Goal: Use online tool/utility: Utilize a website feature to perform a specific function

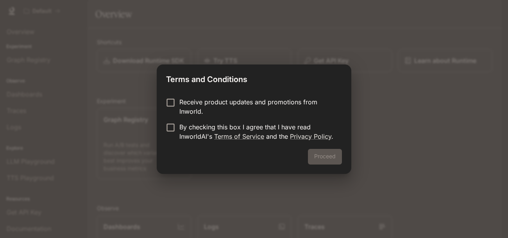
click at [277, 99] on p "Receive product updates and promotions from Inworld." at bounding box center [257, 106] width 156 height 19
click at [259, 124] on p "By checking this box I agree that I have read InworldAI's Terms of Service and …" at bounding box center [257, 131] width 156 height 19
click at [320, 158] on button "Proceed" at bounding box center [325, 157] width 34 height 16
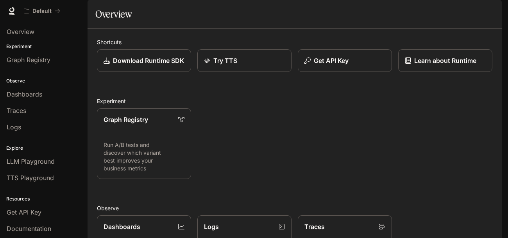
drag, startPoint x: 507, startPoint y: 23, endPoint x: 507, endPoint y: 64, distance: 41.0
click at [507, 64] on div "Skip to main content Default Documentation Documentation Portal Overview Experi…" at bounding box center [254, 119] width 508 height 238
click at [457, 148] on div "Graph Registry Run A/B tests and discover which variant best improves your busi…" at bounding box center [292, 140] width 402 height 77
click at [38, 92] on span "Dashboards" at bounding box center [25, 93] width 36 height 9
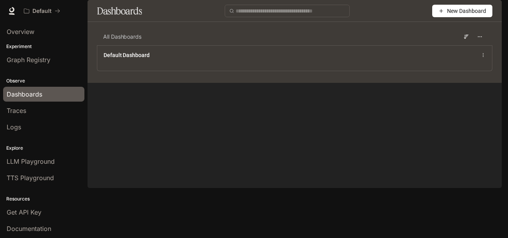
click at [448, 15] on span "New Dashboard" at bounding box center [466, 11] width 39 height 9
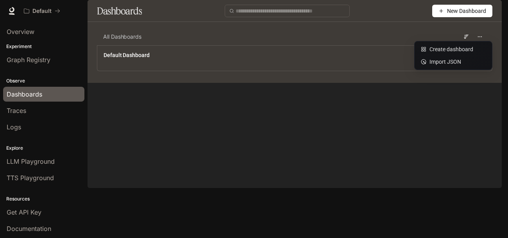
click at [302, 22] on div "Dashboards New Dashboard" at bounding box center [295, 11] width 414 height 22
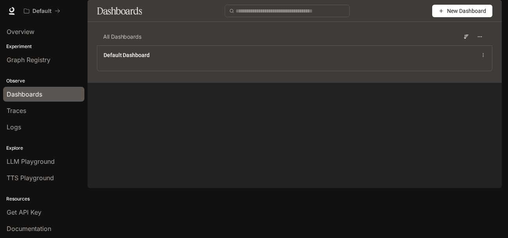
click at [301, 17] on span at bounding box center [287, 11] width 125 height 13
type input "*"
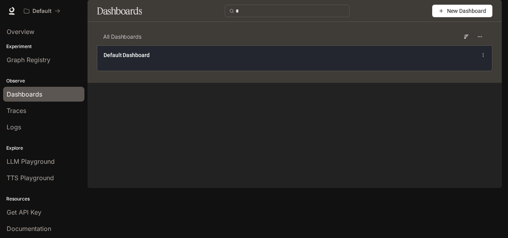
click at [343, 60] on div "Default Dashboard" at bounding box center [295, 54] width 382 height 9
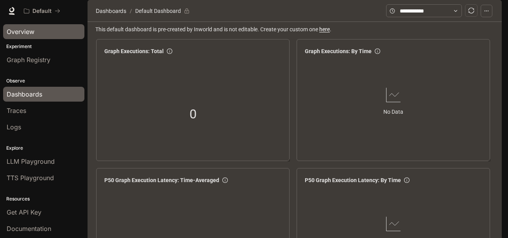
click at [32, 37] on link "Overview" at bounding box center [43, 31] width 81 height 15
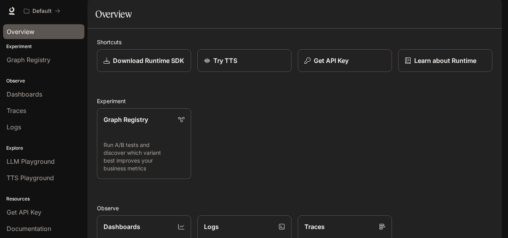
click at [38, 48] on p "Experiment" at bounding box center [44, 46] width 88 height 7
click at [37, 52] on link "Graph Registry" at bounding box center [43, 59] width 81 height 15
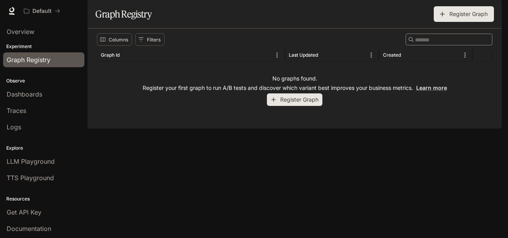
click at [38, 46] on p "Experiment" at bounding box center [44, 46] width 88 height 7
click at [45, 108] on div "Traces" at bounding box center [44, 110] width 74 height 9
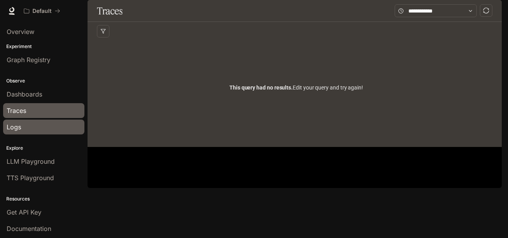
click at [43, 125] on div "Logs" at bounding box center [44, 126] width 74 height 9
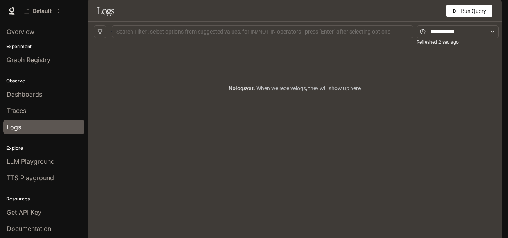
click at [266, 34] on div at bounding box center [263, 31] width 298 height 5
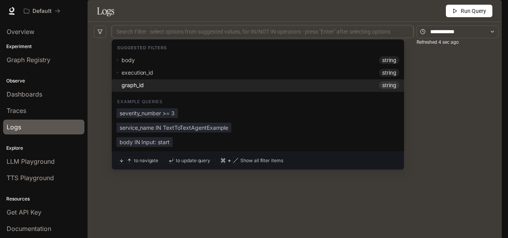
type input "*"
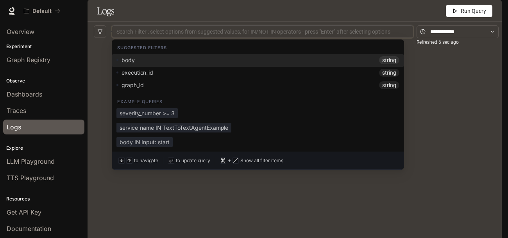
type input "****"
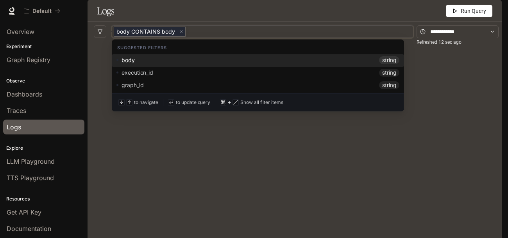
click at [337, 64] on div "body string" at bounding box center [257, 60] width 283 height 8
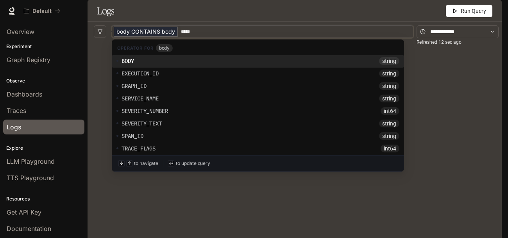
type input "****"
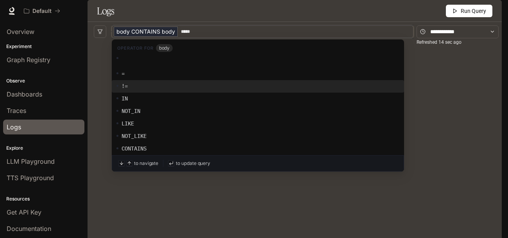
click at [498, 107] on div "No logs yet. When we receive logs , they will show up here" at bounding box center [295, 138] width 414 height 195
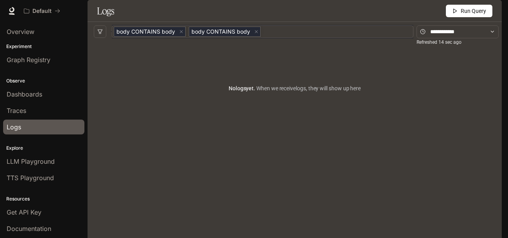
click at [475, 15] on span "Run Query" at bounding box center [473, 11] width 25 height 9
click at [54, 42] on div "Experiment Graph Registry" at bounding box center [44, 55] width 88 height 28
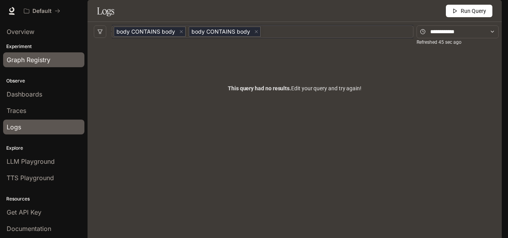
click at [46, 62] on span "Graph Registry" at bounding box center [29, 59] width 44 height 9
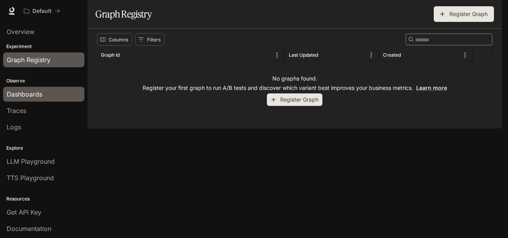
click at [43, 92] on div "Dashboards" at bounding box center [44, 93] width 74 height 9
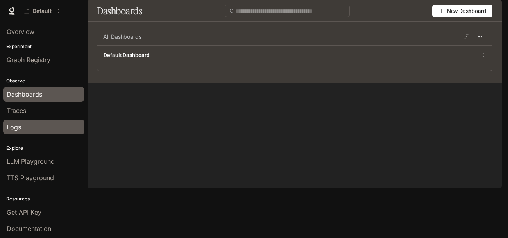
click at [35, 122] on div "Logs" at bounding box center [44, 126] width 74 height 9
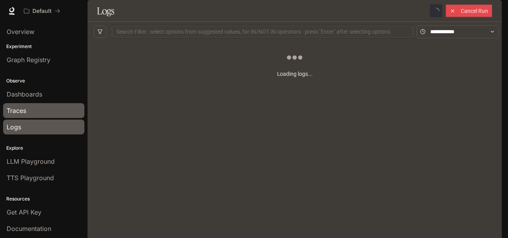
click at [43, 111] on div "Traces" at bounding box center [44, 110] width 74 height 9
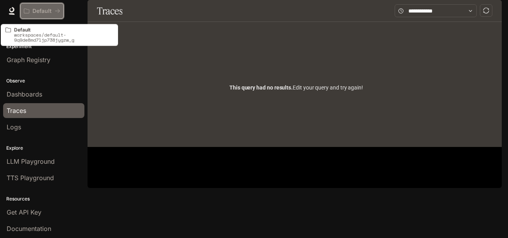
click at [38, 3] on button "Default" at bounding box center [41, 11] width 43 height 16
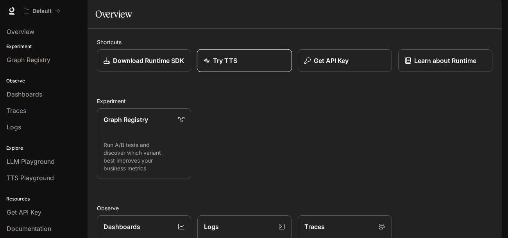
click at [266, 65] on div "Try TTS" at bounding box center [245, 60] width 82 height 9
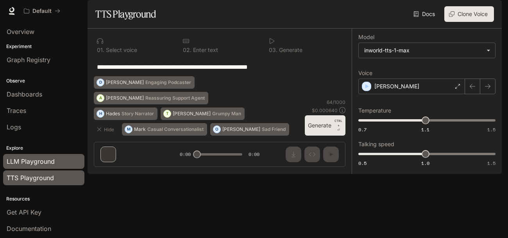
click at [61, 161] on div "LLM Playground" at bounding box center [44, 161] width 74 height 9
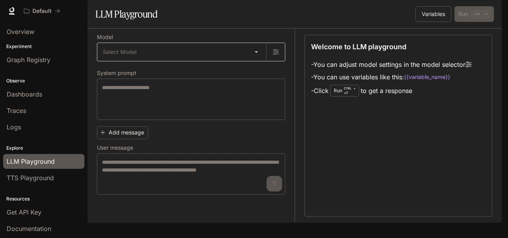
click at [230, 72] on body "Skip to main content Default Documentation Documentation Portal Overview Experi…" at bounding box center [254, 119] width 508 height 238
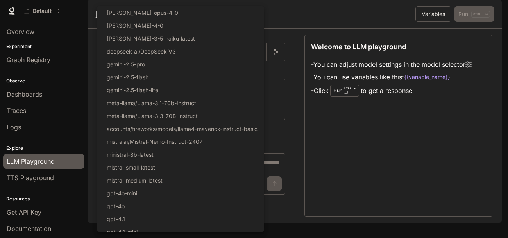
click at [37, 183] on div at bounding box center [254, 119] width 508 height 238
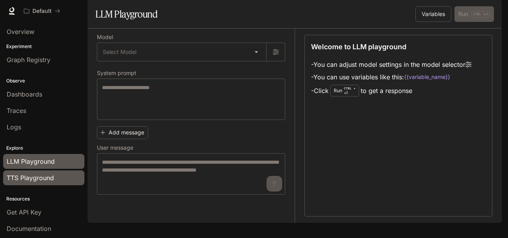
click at [39, 180] on span "TTS Playground" at bounding box center [30, 177] width 47 height 9
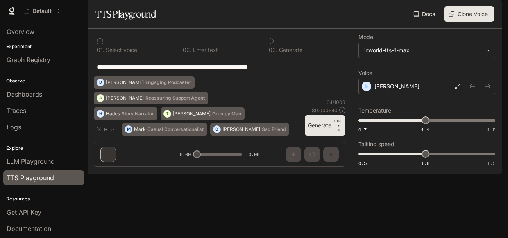
click at [300, 76] on div "**********" at bounding box center [220, 66] width 252 height 19
click at [212, 116] on p "Grumpy Man" at bounding box center [226, 113] width 29 height 5
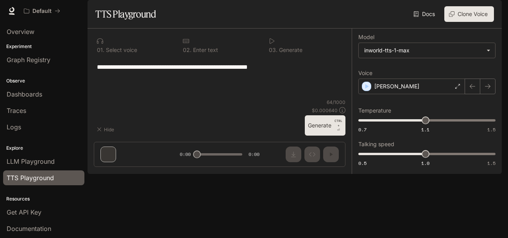
type textarea "**********"
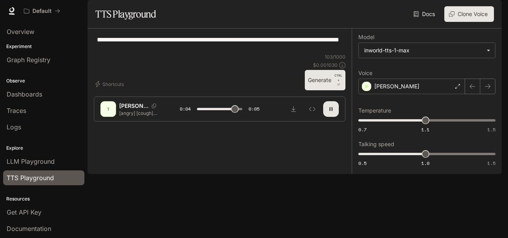
click at [105, 115] on div "T" at bounding box center [108, 109] width 13 height 13
type input "*"
click at [138, 110] on p "[PERSON_NAME]" at bounding box center [133, 106] width 29 height 8
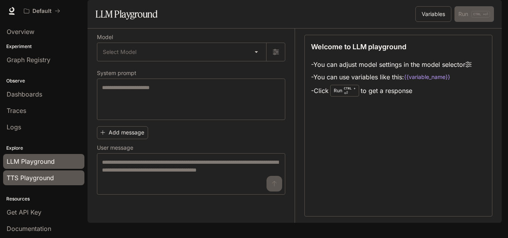
click at [35, 179] on span "TTS Playground" at bounding box center [30, 177] width 47 height 9
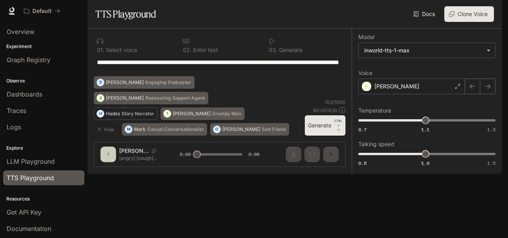
click at [127, 120] on button "H Hades Story Narrator" at bounding box center [126, 113] width 64 height 13
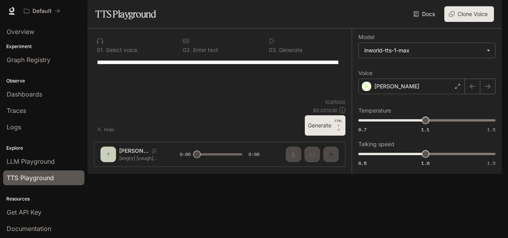
type textarea "**********"
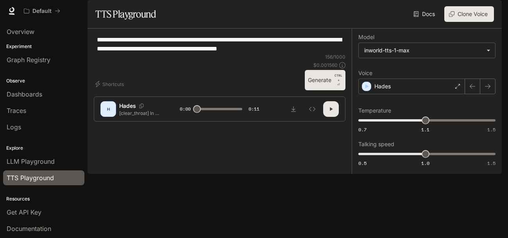
click at [333, 112] on icon "button" at bounding box center [331, 109] width 6 height 6
click at [330, 112] on icon "button" at bounding box center [331, 109] width 6 height 6
type input "*"
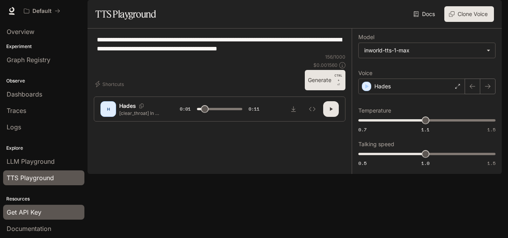
click at [27, 209] on span "Get API Key" at bounding box center [24, 211] width 35 height 9
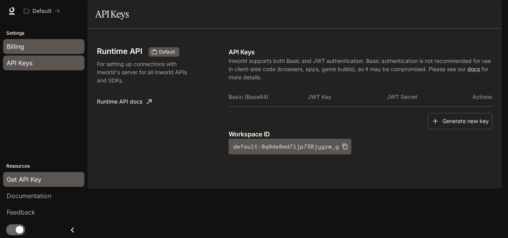
click at [11, 41] on link "Billing" at bounding box center [43, 46] width 81 height 15
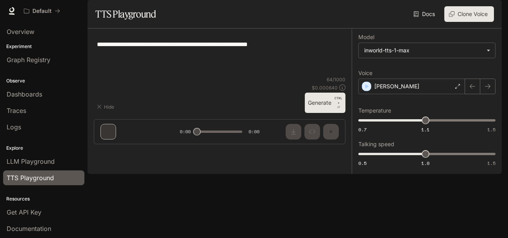
type textarea "**********"
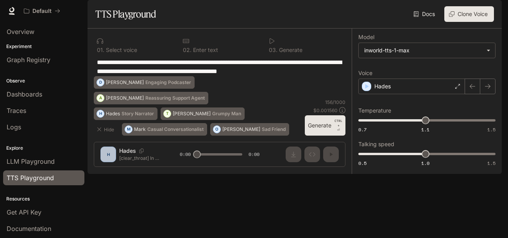
click at [207, 53] on p "Enter text" at bounding box center [204, 49] width 27 height 5
click at [190, 44] on div at bounding box center [219, 41] width 73 height 6
click at [333, 136] on button "Generate CTRL + ⏎" at bounding box center [325, 125] width 41 height 20
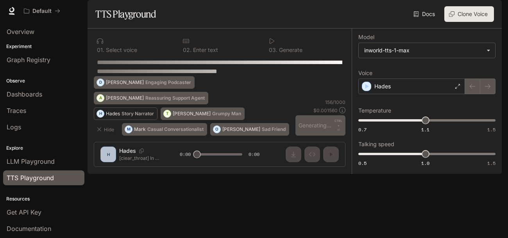
click at [113, 116] on p "Hades" at bounding box center [113, 113] width 14 height 5
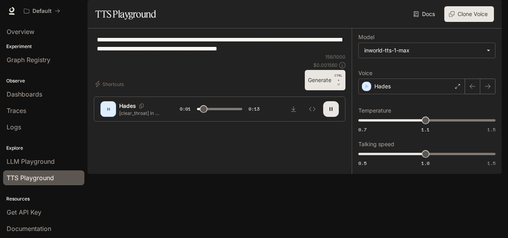
click at [332, 112] on icon "button" at bounding box center [331, 109] width 6 height 6
click at [426, 94] on div "Hades" at bounding box center [411, 87] width 107 height 16
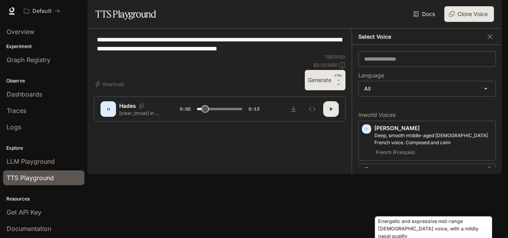
click at [438, 189] on p "Energetic and expressive mid-range [DEMOGRAPHIC_DATA] voice, with a mildly nasa…" at bounding box center [433, 182] width 118 height 14
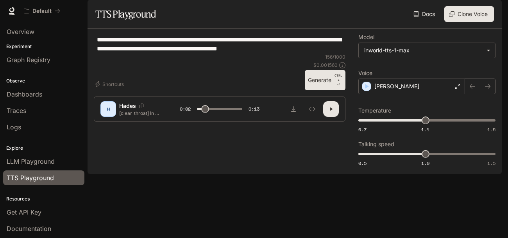
click at [320, 117] on div at bounding box center [312, 109] width 53 height 16
click at [431, 94] on div "[PERSON_NAME]" at bounding box center [411, 87] width 107 height 16
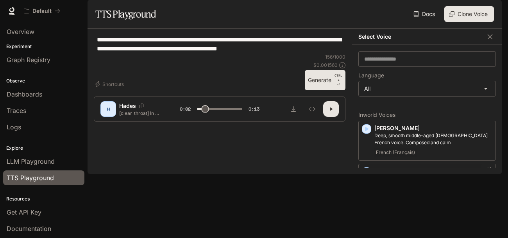
click at [364, 176] on icon "button" at bounding box center [367, 172] width 8 height 8
click at [366, 174] on icon "button" at bounding box center [367, 172] width 4 height 5
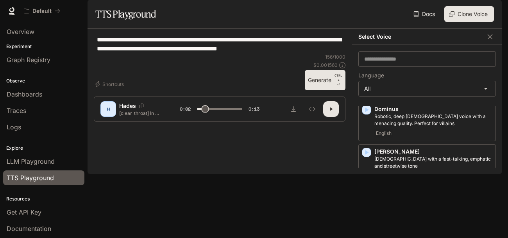
scroll to position [359, 0]
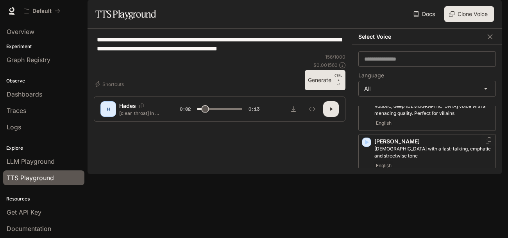
click at [367, 145] on icon "button" at bounding box center [367, 142] width 4 height 5
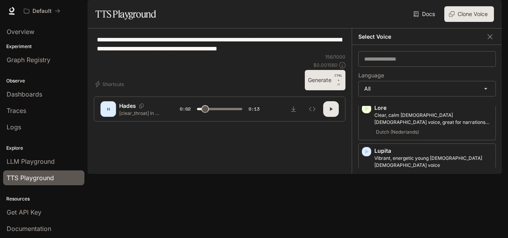
scroll to position [952, 0]
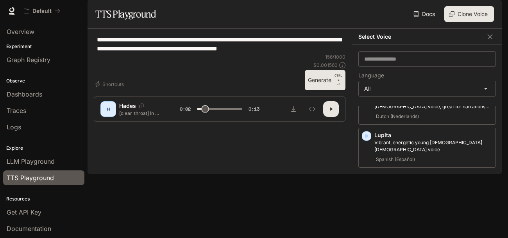
click at [365, 218] on icon "button" at bounding box center [367, 222] width 8 height 8
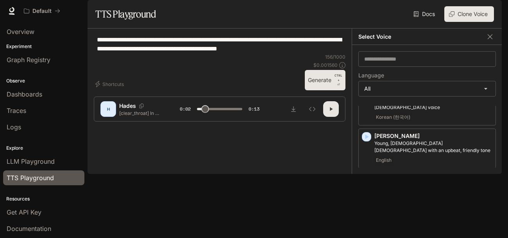
scroll to position [1218, 0]
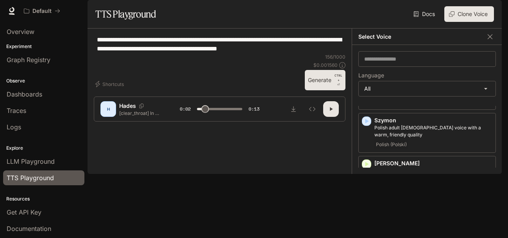
scroll to position [1577, 0]
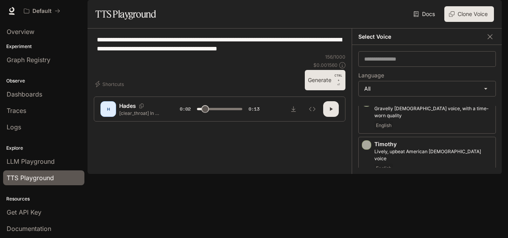
type input "***"
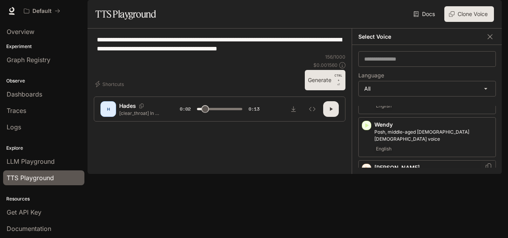
scroll to position [1689, 0]
